Goal: Navigation & Orientation: Go to known website

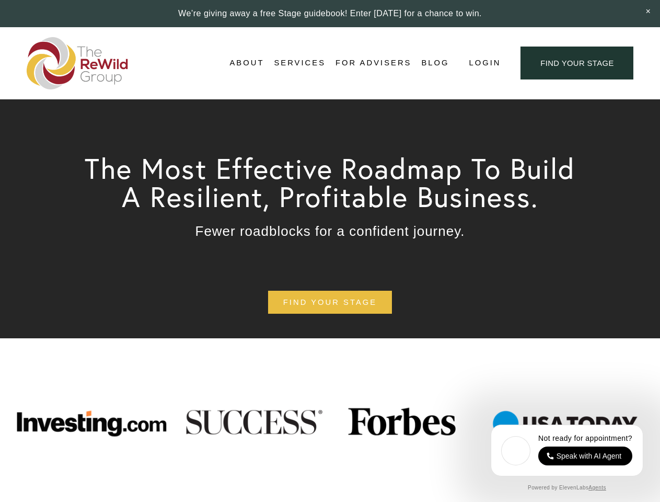
click at [484, 63] on span "Login" at bounding box center [485, 63] width 32 height 14
